Goal: Navigation & Orientation: Find specific page/section

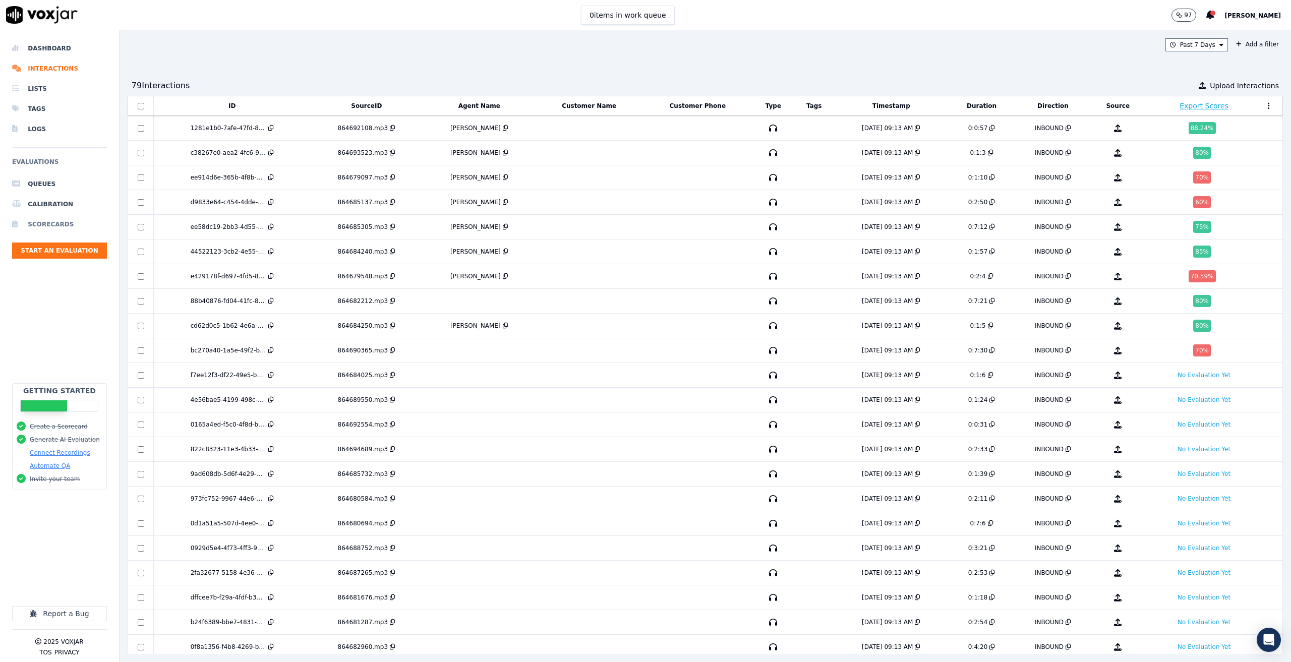
click at [39, 222] on li "Scorecards" at bounding box center [59, 224] width 95 height 20
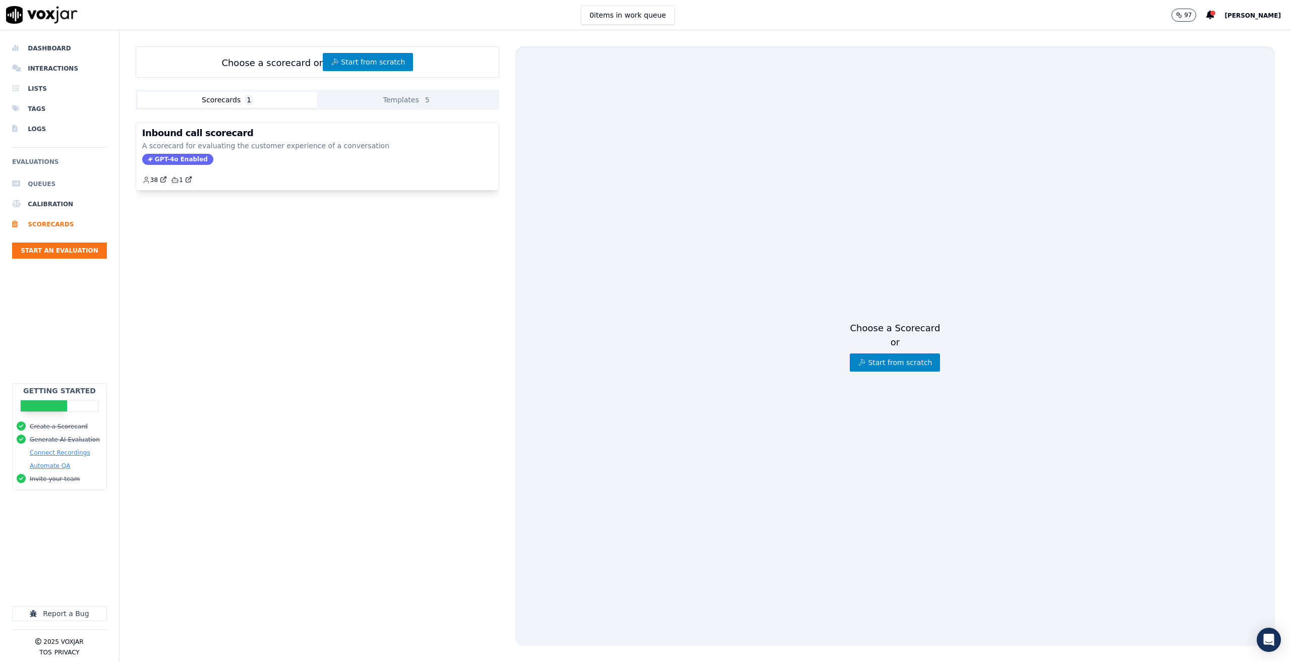
click at [38, 181] on li "Queues" at bounding box center [59, 184] width 95 height 20
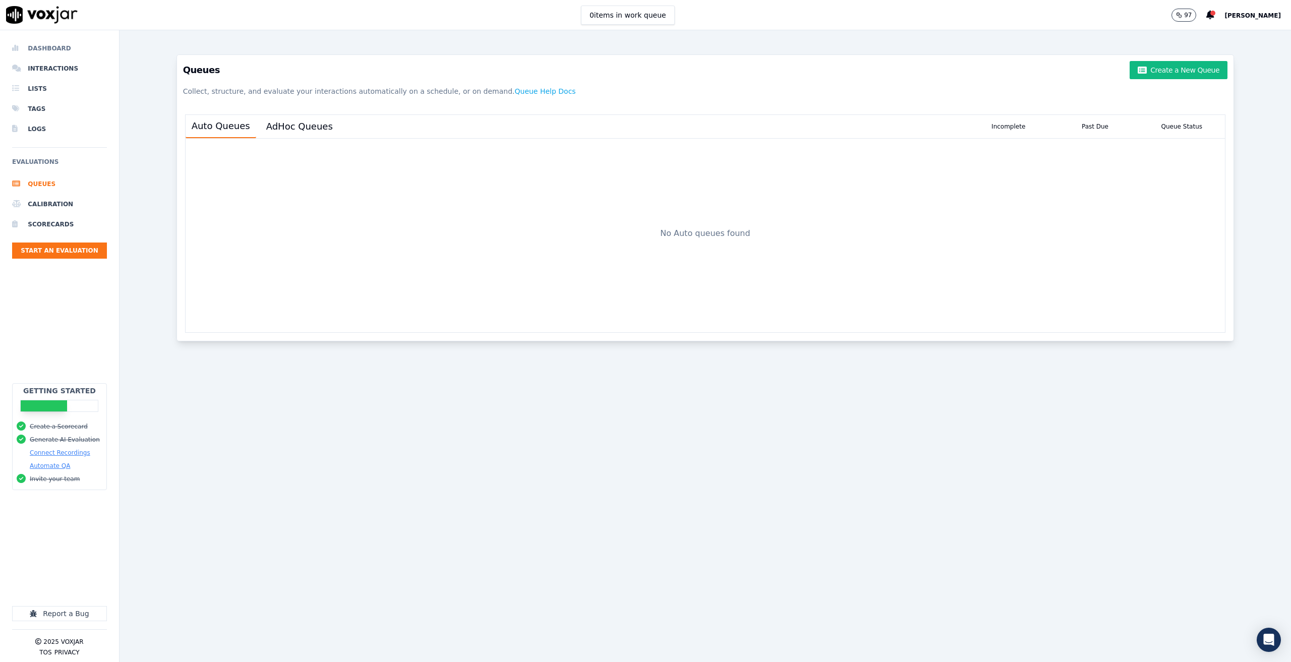
click at [44, 44] on li "Dashboard" at bounding box center [59, 48] width 95 height 20
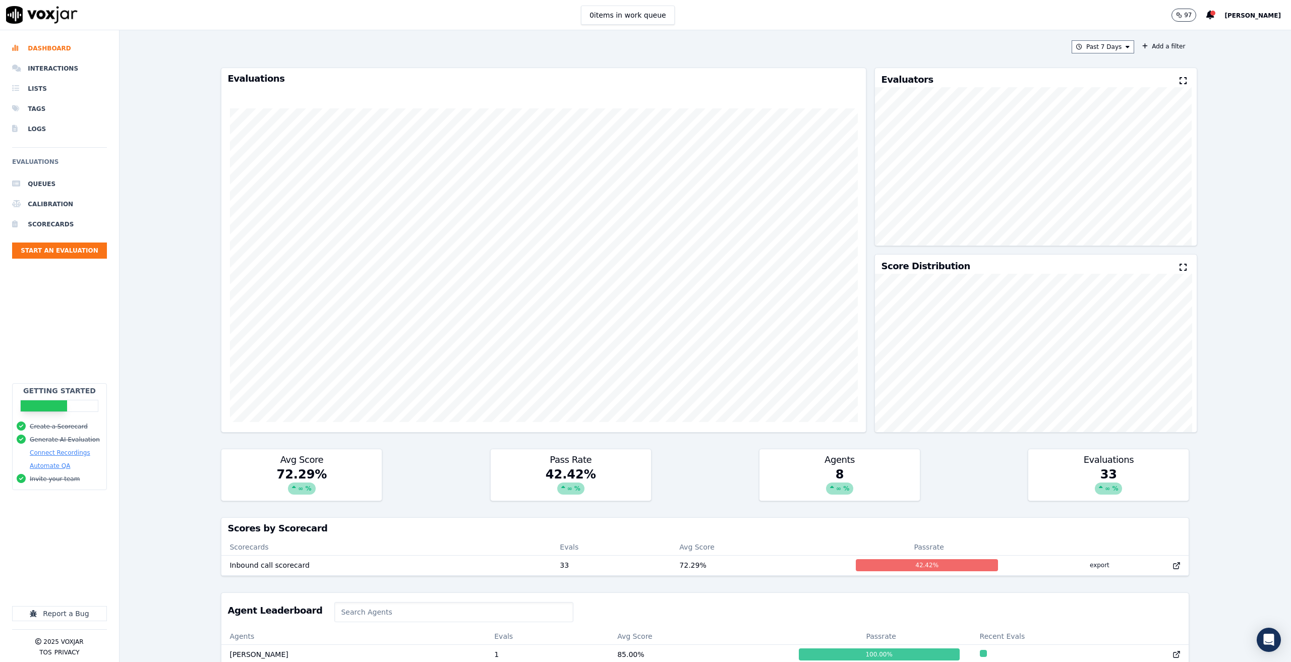
scroll to position [167, 0]
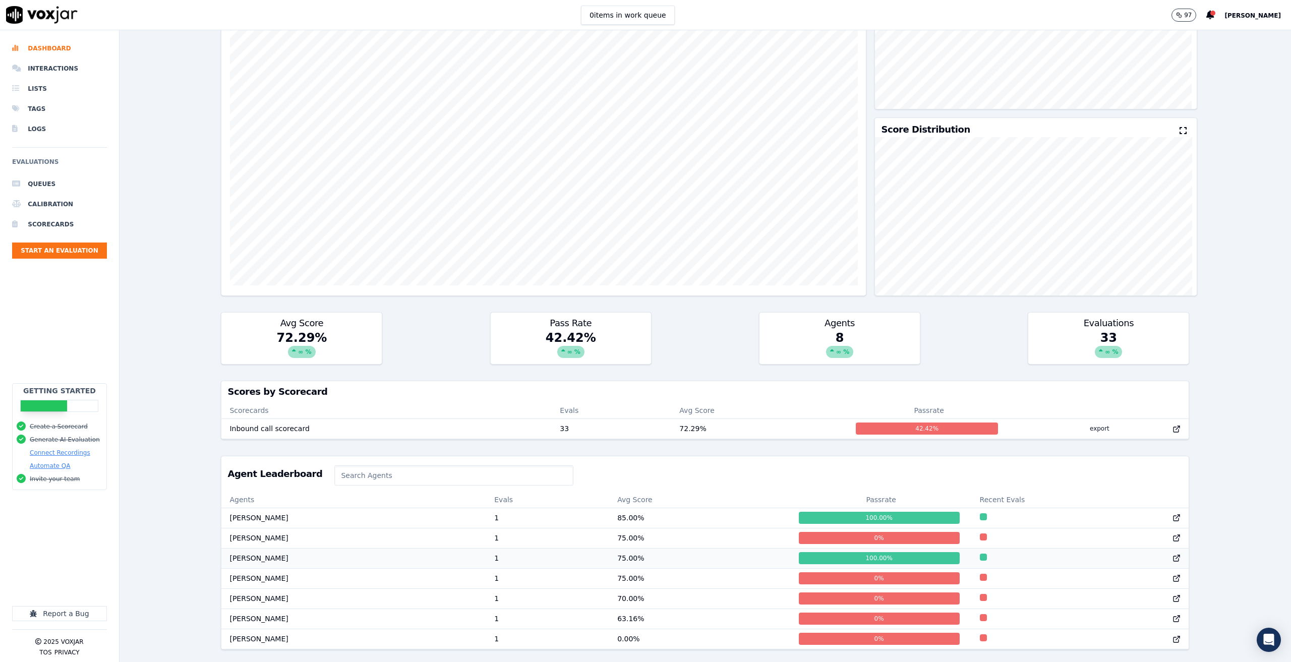
click at [358, 548] on td "[PERSON_NAME]" at bounding box center [353, 558] width 265 height 20
click at [403, 548] on td "[PERSON_NAME]" at bounding box center [353, 558] width 265 height 20
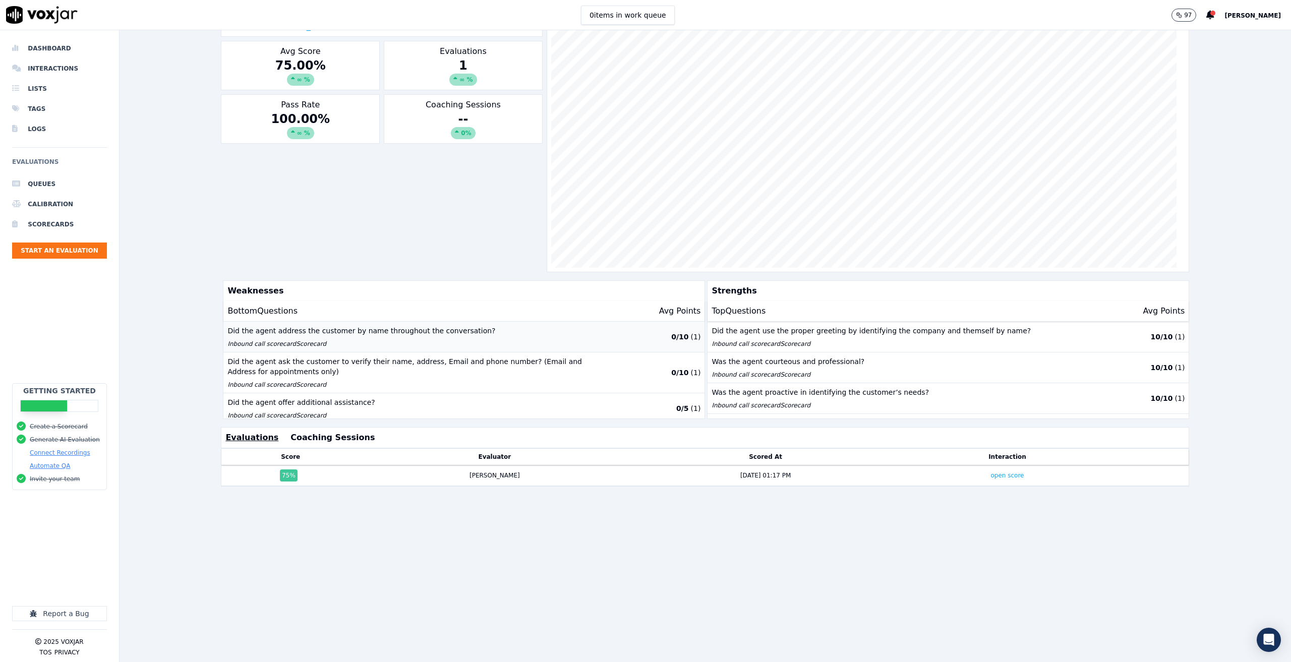
scroll to position [132, 0]
click at [56, 55] on li "Dashboard" at bounding box center [59, 48] width 95 height 20
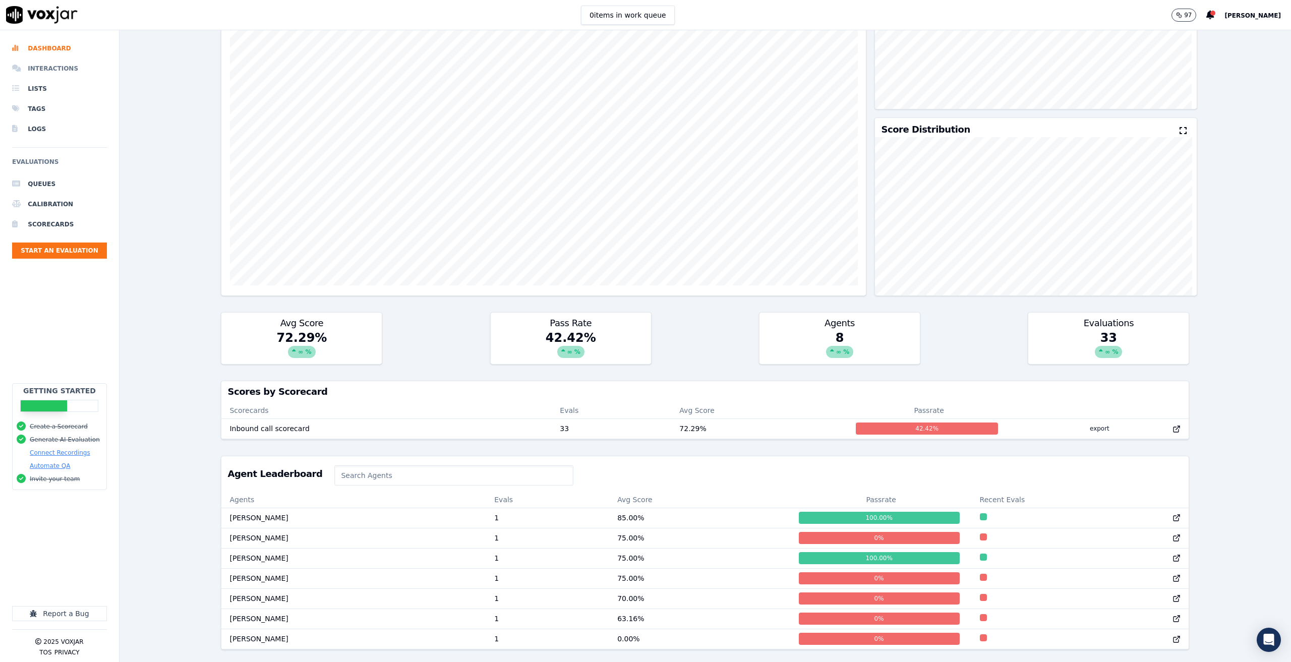
click at [56, 65] on li "Interactions" at bounding box center [59, 68] width 95 height 20
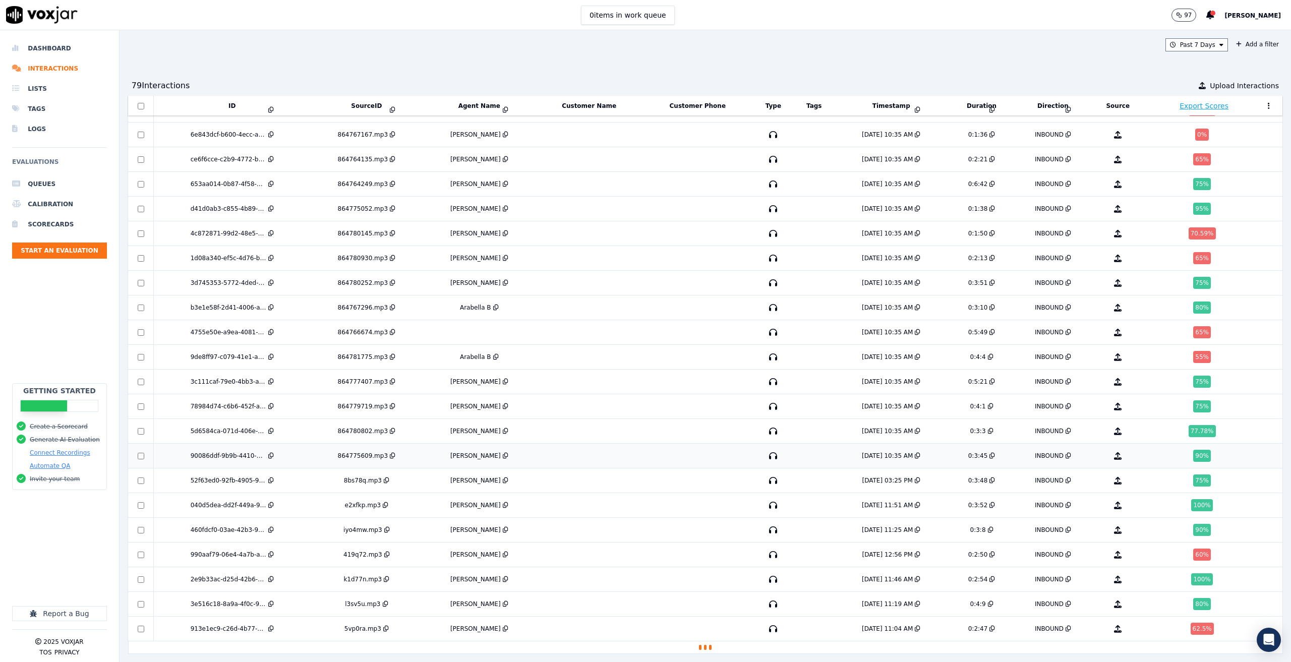
scroll to position [1437, 0]
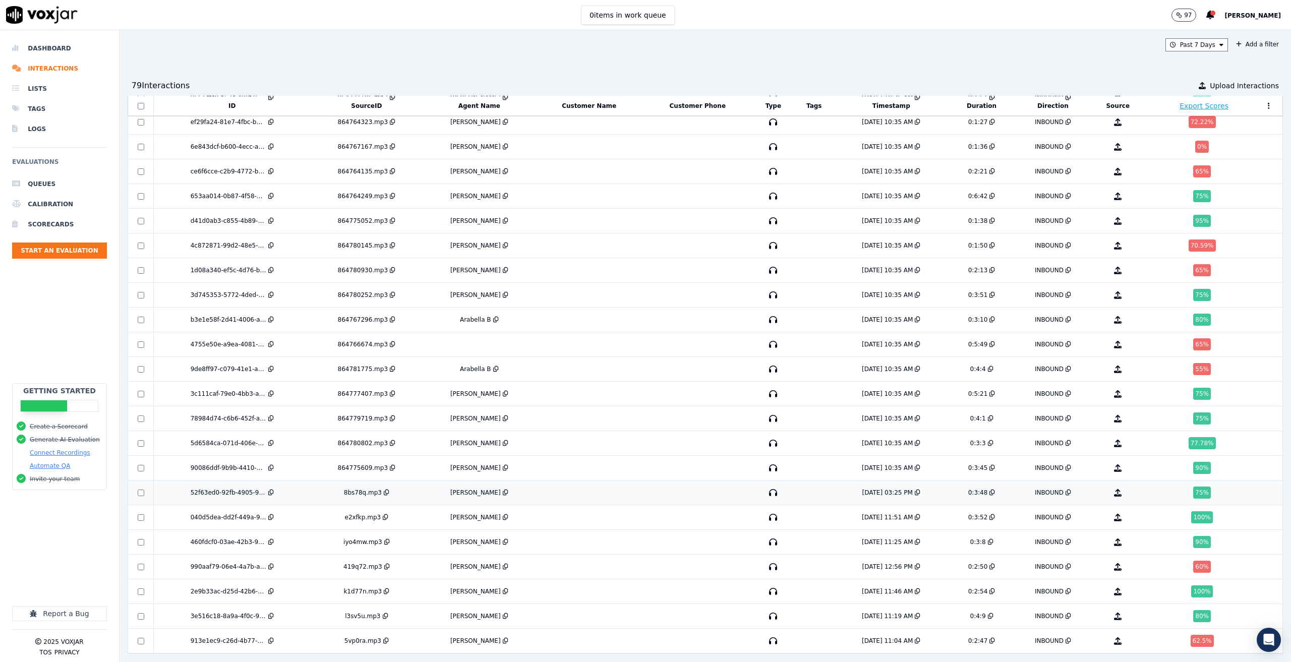
click at [474, 489] on div "[PERSON_NAME]" at bounding box center [475, 493] width 50 height 8
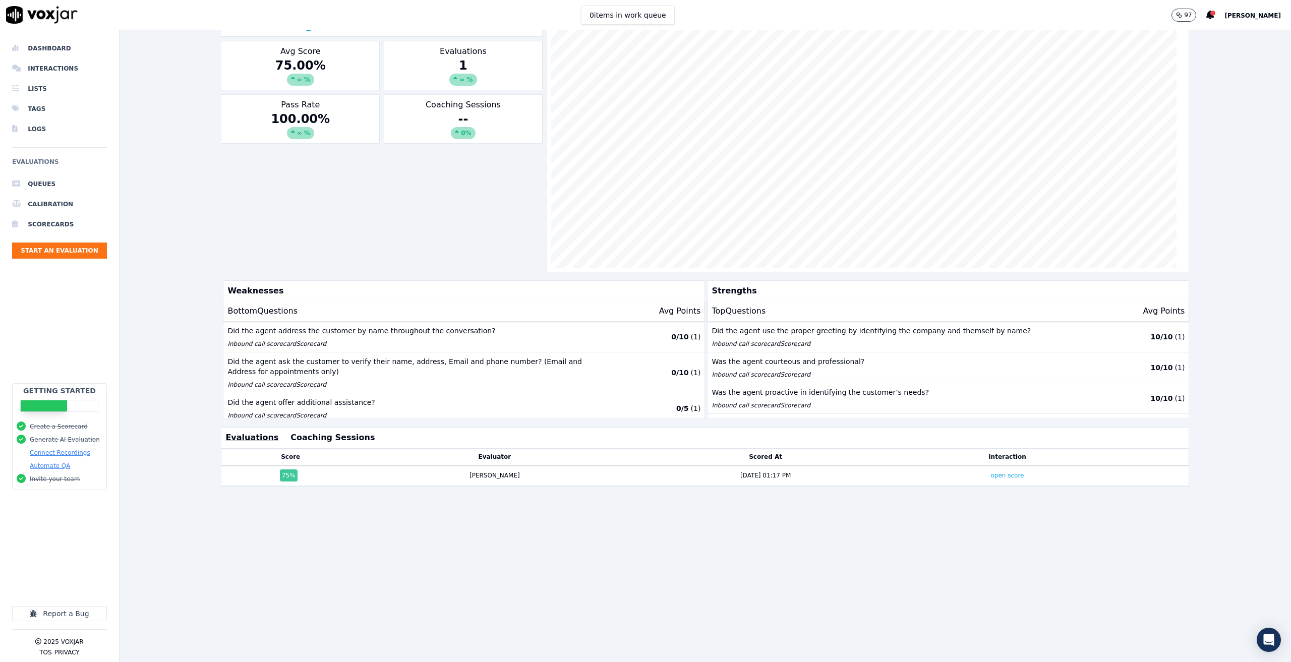
scroll to position [132, 0]
click at [530, 465] on td "[PERSON_NAME]" at bounding box center [495, 475] width 270 height 21
click at [421, 472] on div "[PERSON_NAME]" at bounding box center [495, 476] width 262 height 8
click at [990, 472] on link "open score" at bounding box center [1006, 475] width 33 height 7
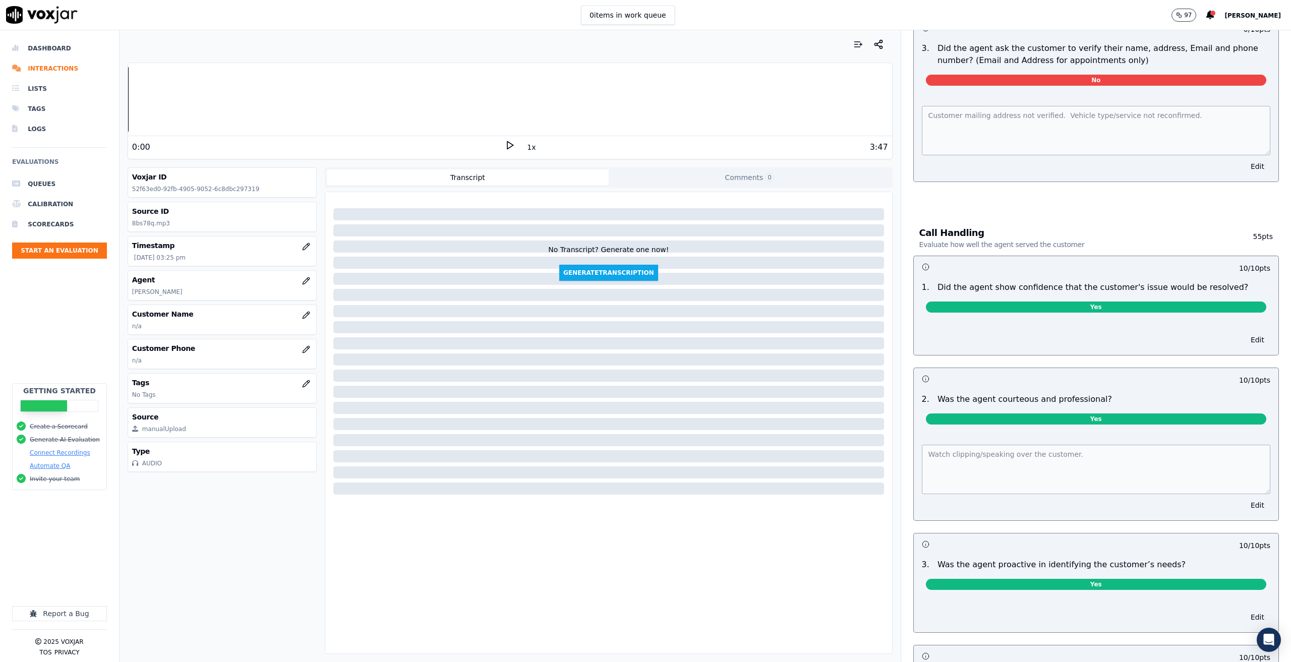
scroll to position [286, 0]
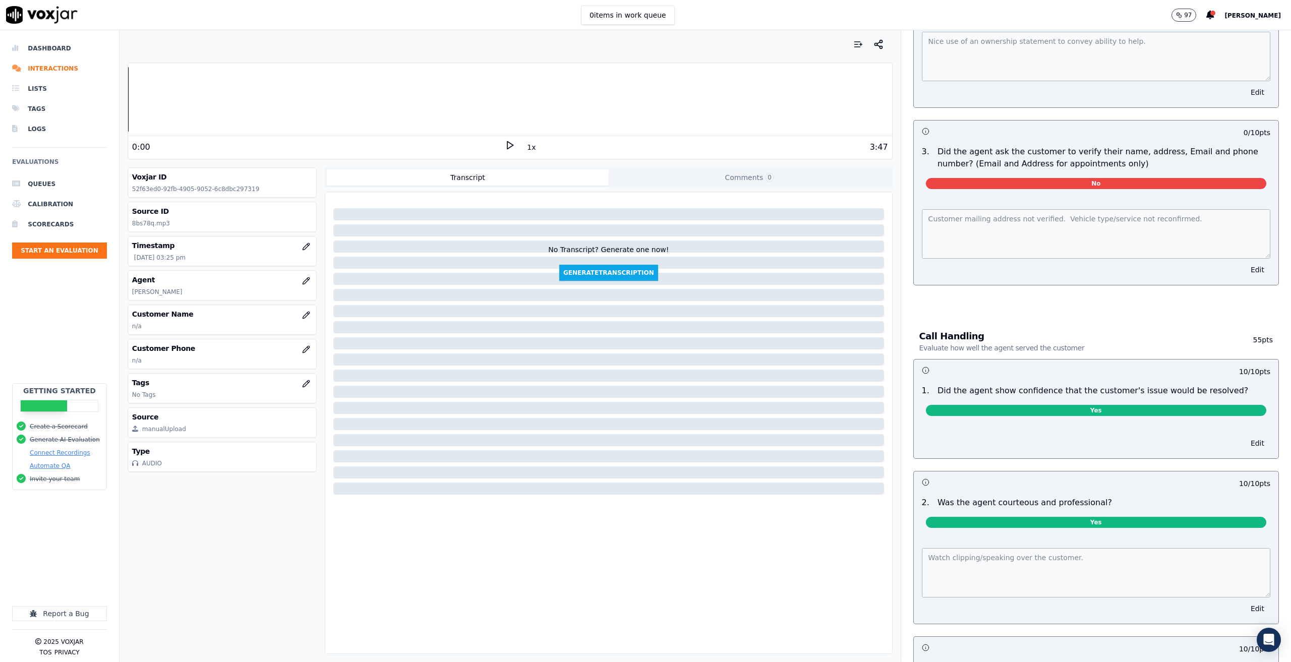
click at [505, 147] on icon at bounding box center [510, 145] width 10 height 10
click at [507, 147] on rect at bounding box center [508, 145] width 2 height 7
click at [507, 147] on polygon at bounding box center [510, 146] width 6 height 8
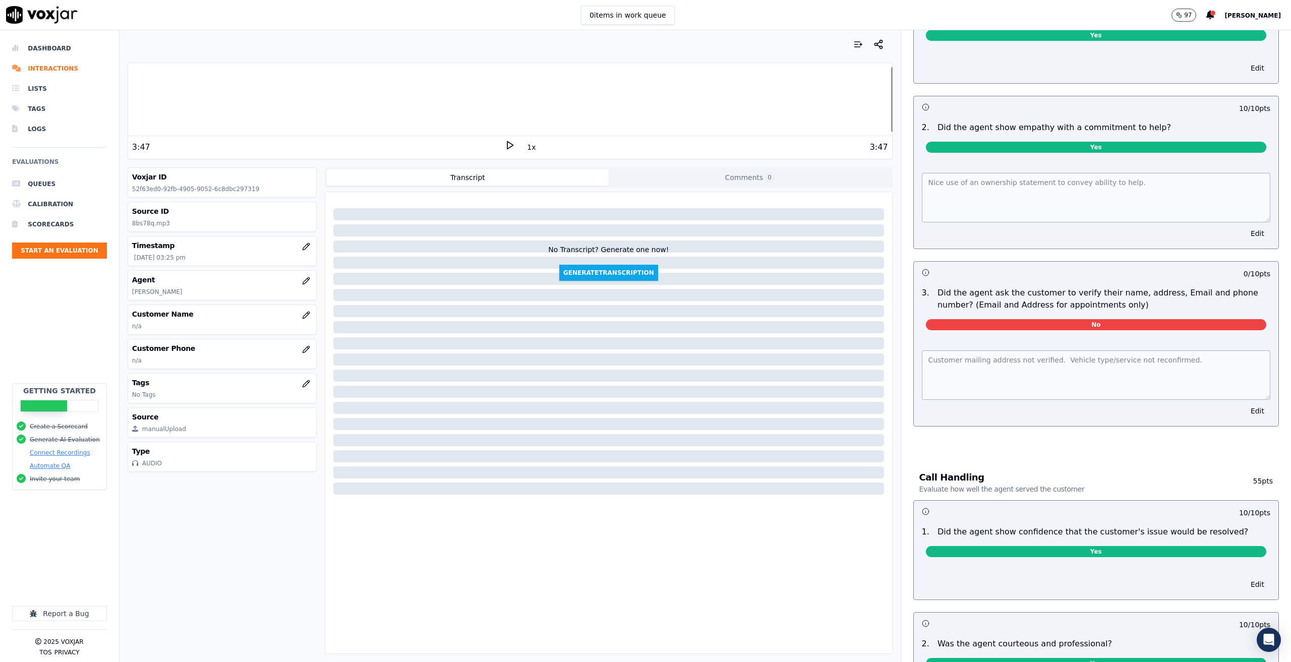
scroll to position [0, 0]
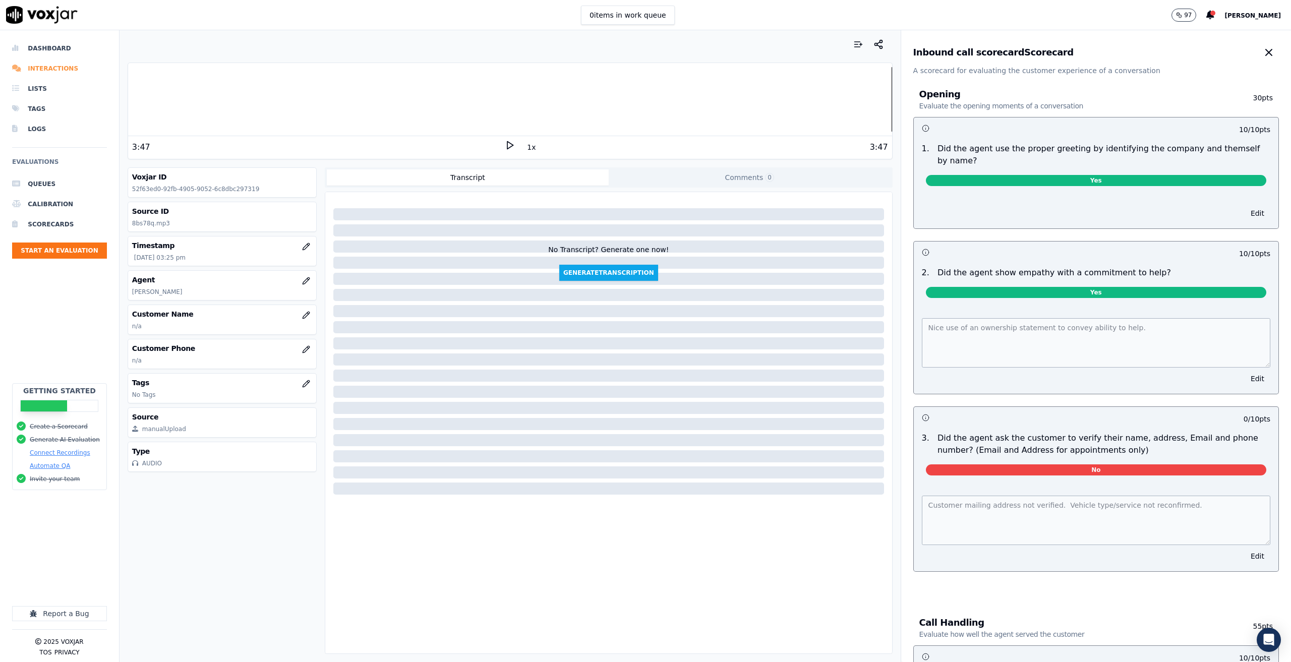
click at [54, 69] on li "Interactions" at bounding box center [59, 68] width 95 height 20
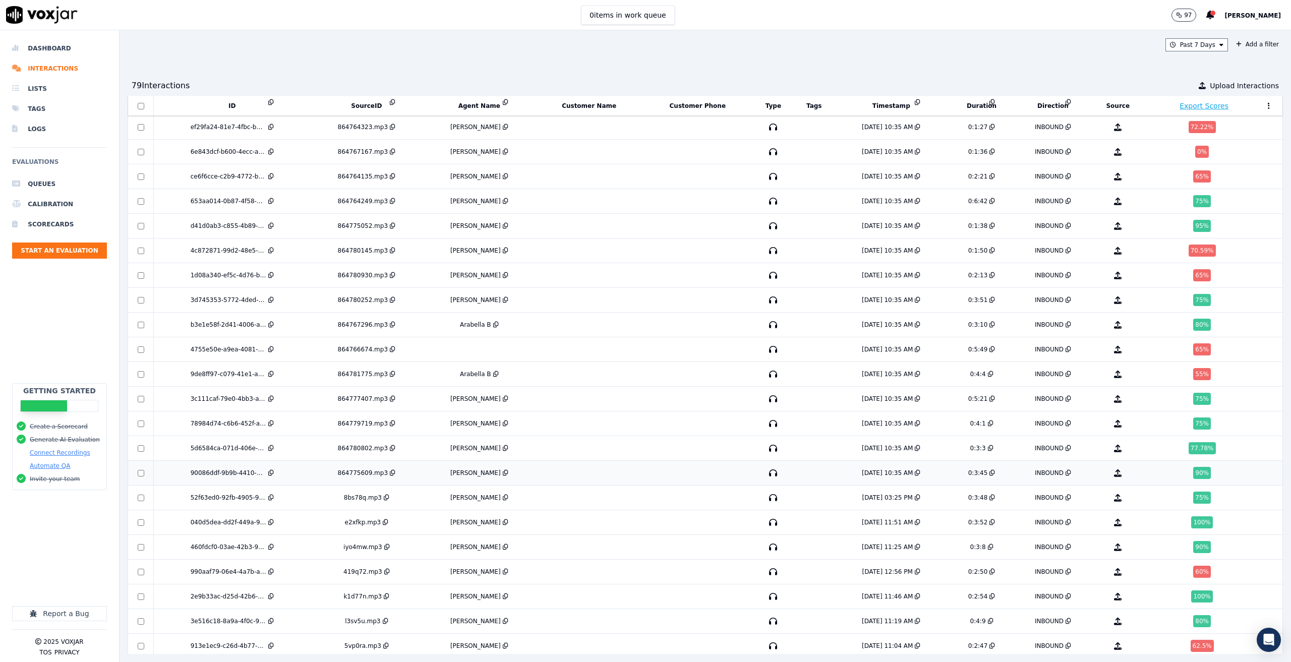
scroll to position [1434, 0]
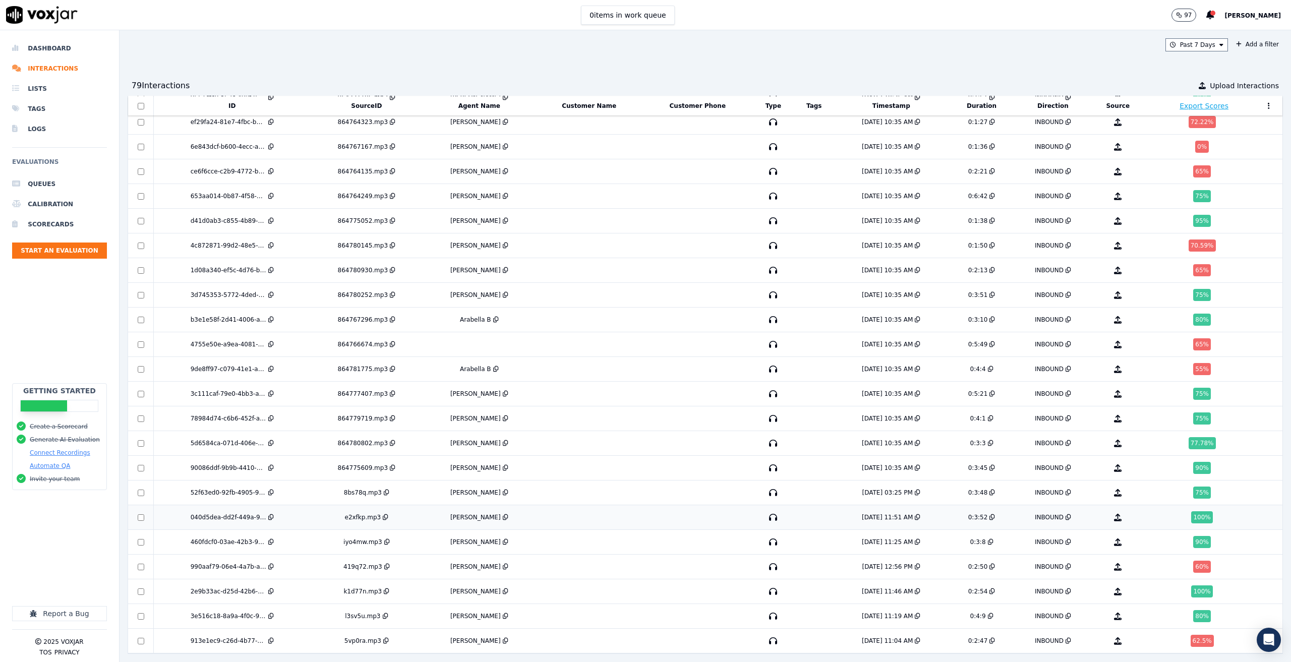
click at [599, 505] on td at bounding box center [589, 517] width 107 height 25
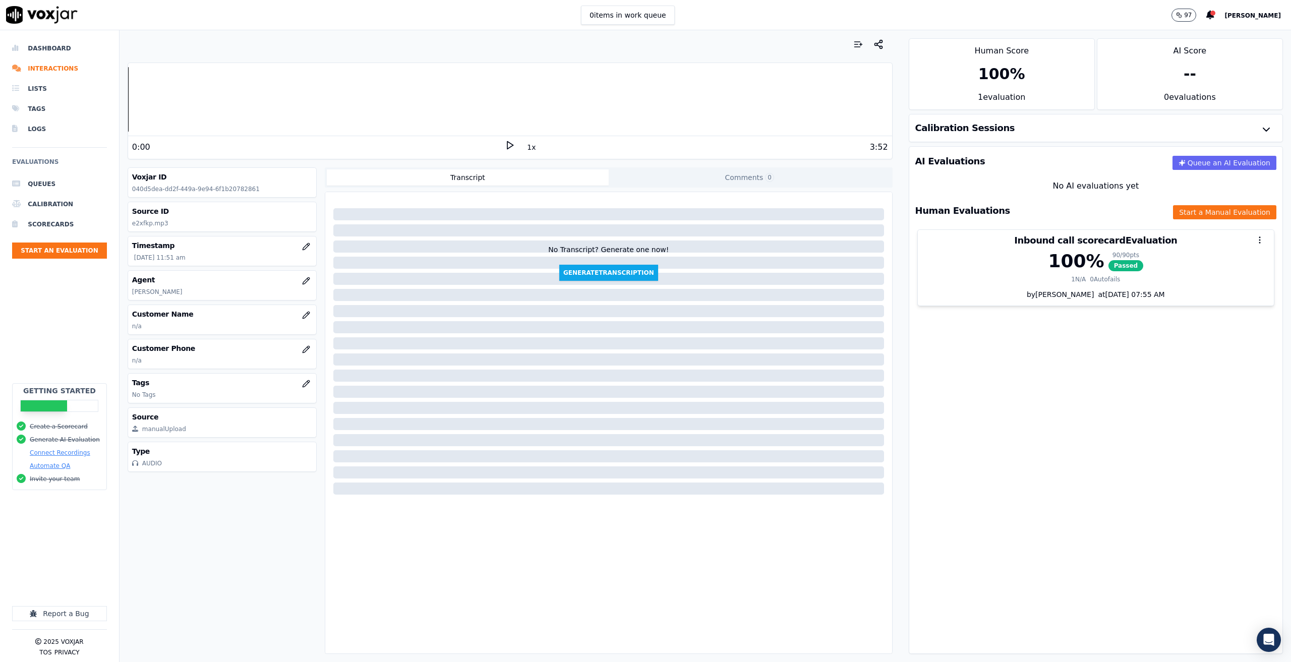
click at [505, 147] on icon at bounding box center [510, 145] width 10 height 10
click at [508, 144] on icon at bounding box center [510, 145] width 10 height 10
click at [506, 148] on icon at bounding box center [510, 145] width 10 height 10
click at [508, 148] on icon at bounding box center [510, 145] width 10 height 10
click at [433, 97] on div at bounding box center [510, 99] width 764 height 65
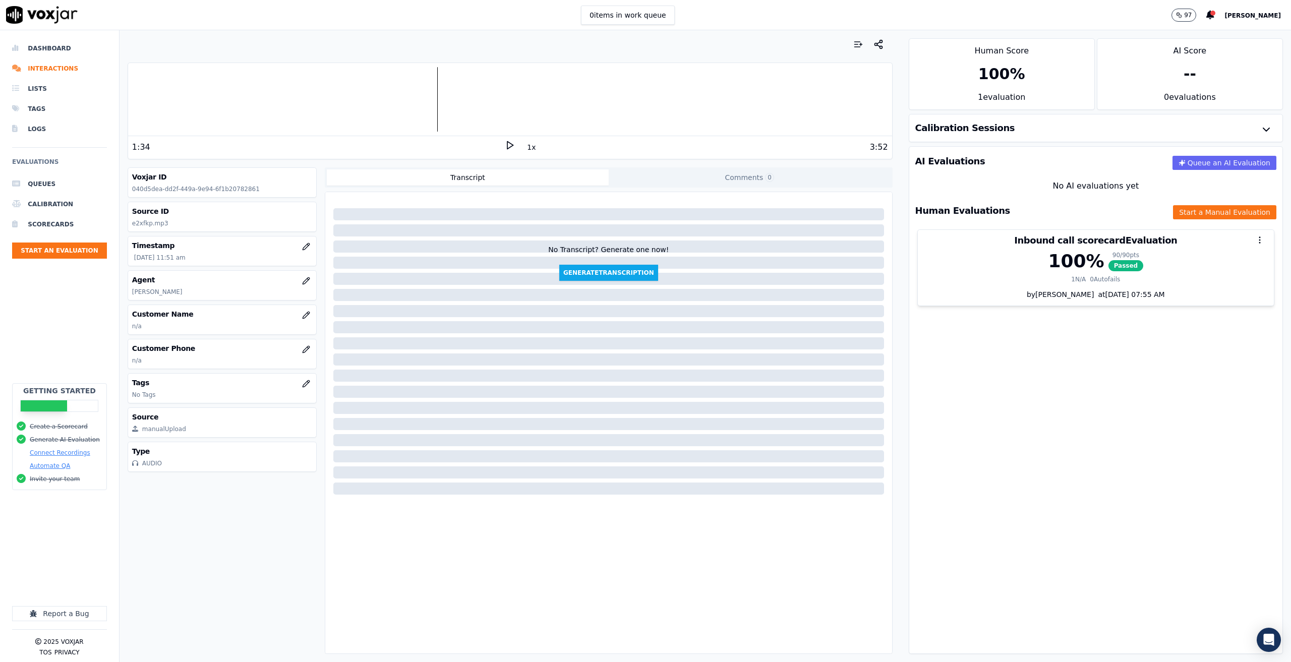
click at [507, 144] on icon at bounding box center [510, 145] width 10 height 10
click at [508, 142] on icon at bounding box center [510, 145] width 10 height 10
click at [505, 149] on icon at bounding box center [510, 145] width 10 height 10
click at [446, 80] on div at bounding box center [510, 99] width 764 height 65
click at [507, 144] on rect at bounding box center [508, 145] width 2 height 7
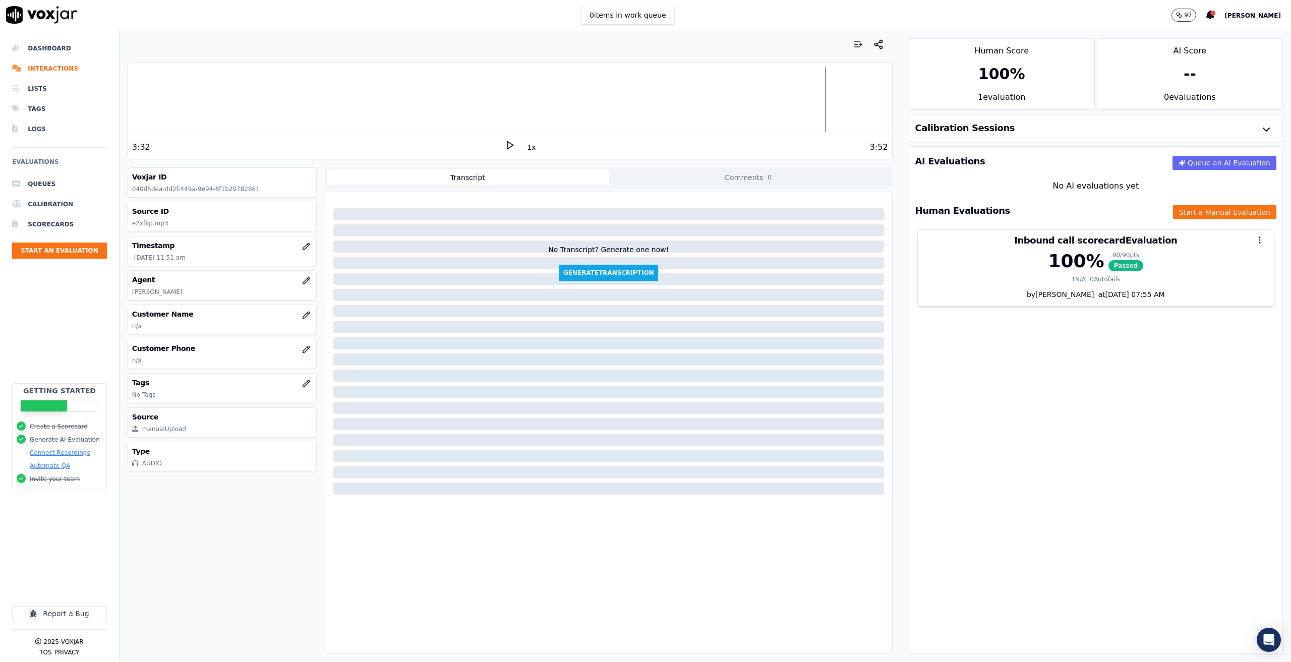
click at [810, 98] on div at bounding box center [510, 99] width 764 height 65
click at [805, 93] on div at bounding box center [510, 99] width 764 height 65
click at [505, 141] on icon at bounding box center [510, 145] width 10 height 10
click at [508, 145] on icon at bounding box center [510, 145] width 10 height 10
click at [505, 144] on icon at bounding box center [510, 145] width 10 height 10
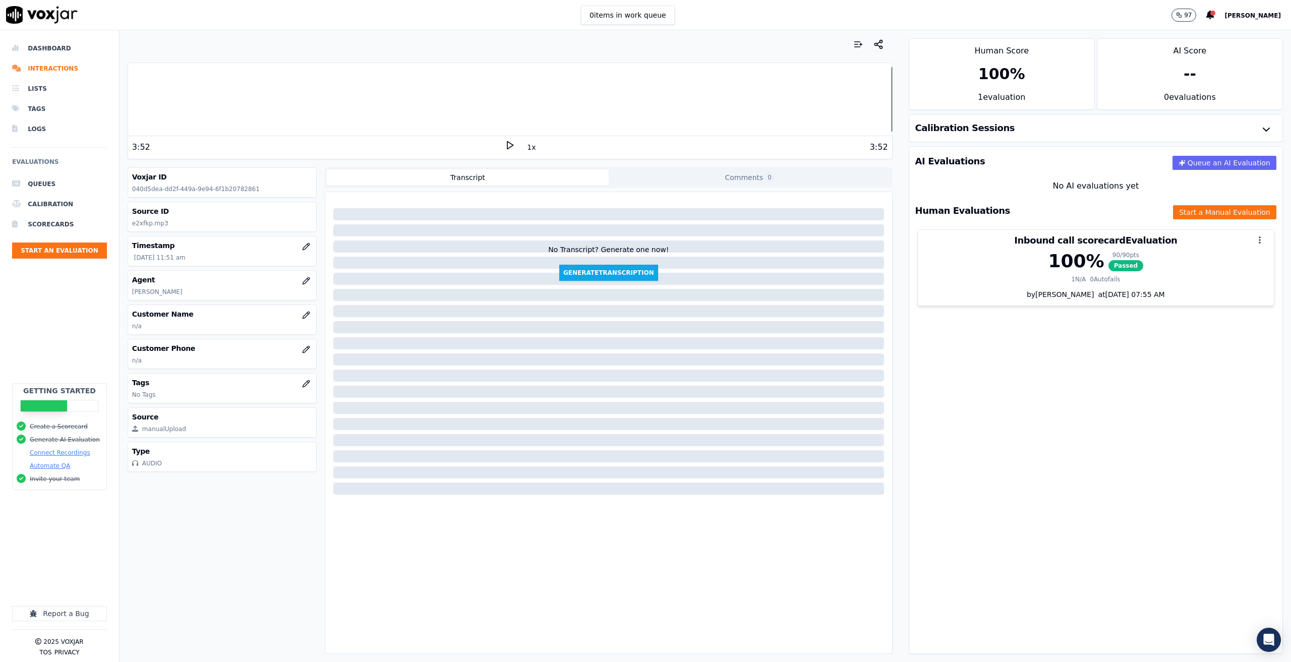
click at [839, 96] on div at bounding box center [510, 99] width 764 height 65
click at [507, 146] on polygon at bounding box center [510, 146] width 6 height 8
click at [63, 40] on li "Dashboard" at bounding box center [59, 48] width 95 height 20
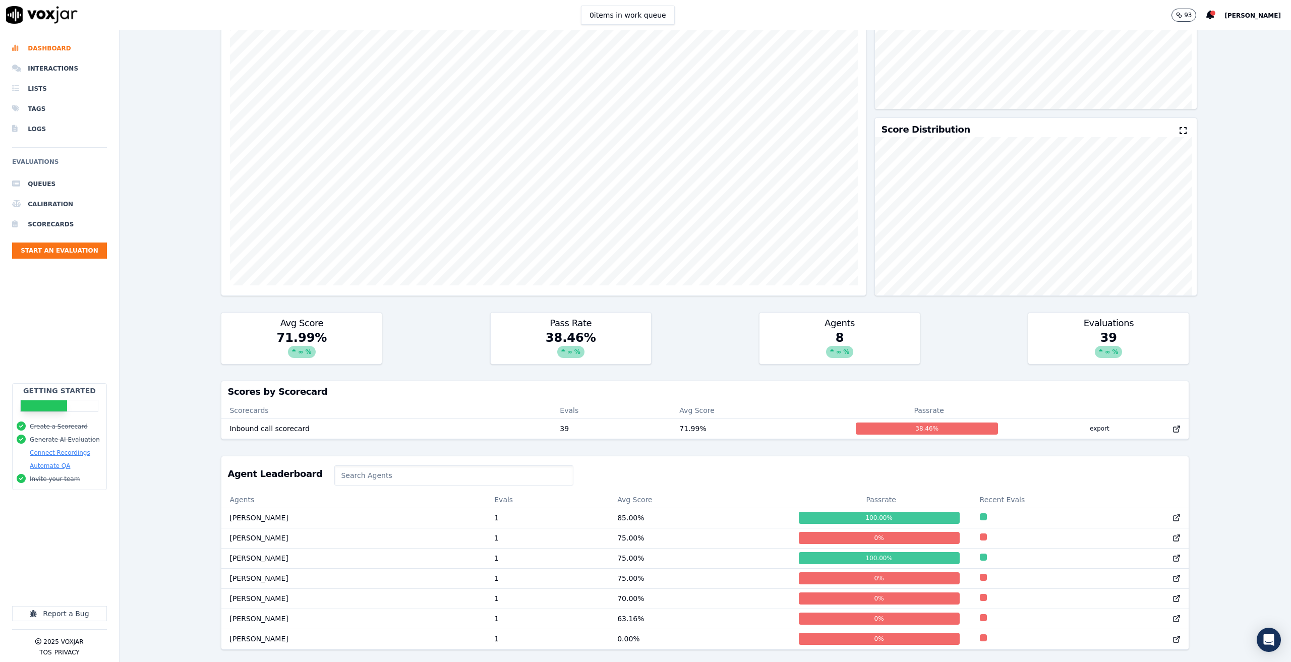
scroll to position [167, 0]
